Goal: Download file/media

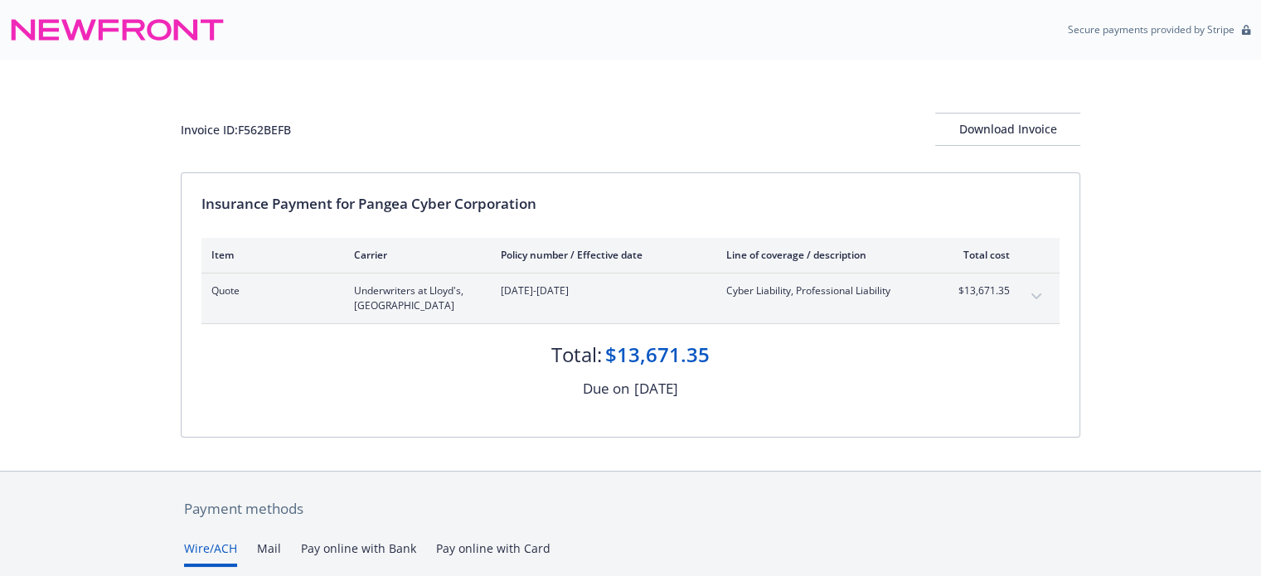
click at [1039, 293] on icon "expand content" at bounding box center [1036, 296] width 10 height 6
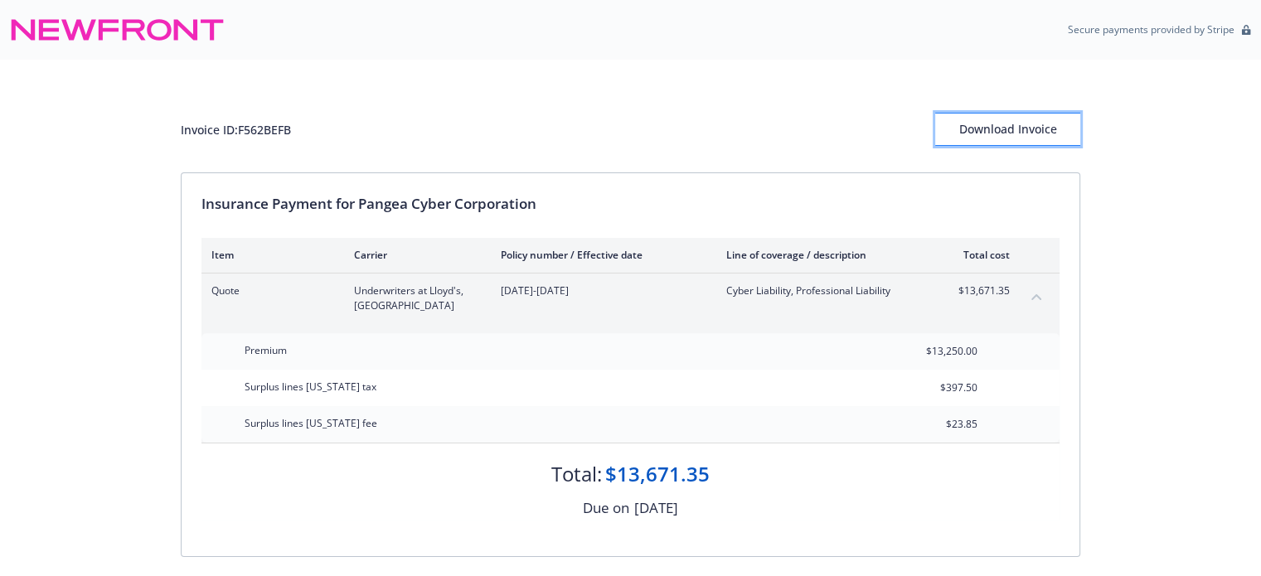
click at [1031, 132] on div "Download Invoice" at bounding box center [1007, 130] width 145 height 32
